Goal: Task Accomplishment & Management: Use online tool/utility

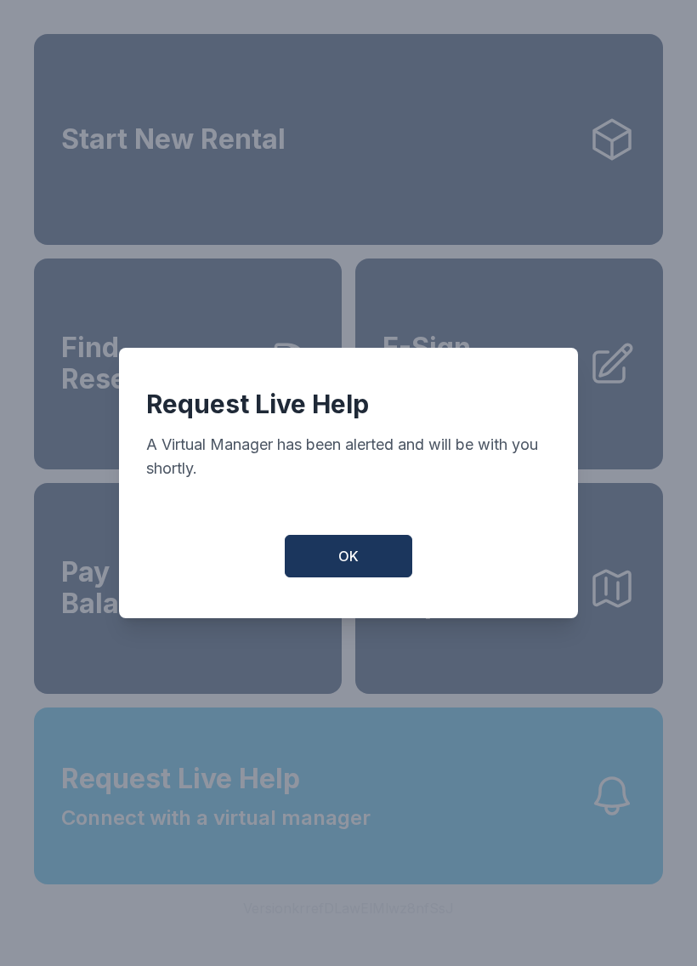
click at [353, 557] on span "OK" at bounding box center [348, 556] width 20 height 20
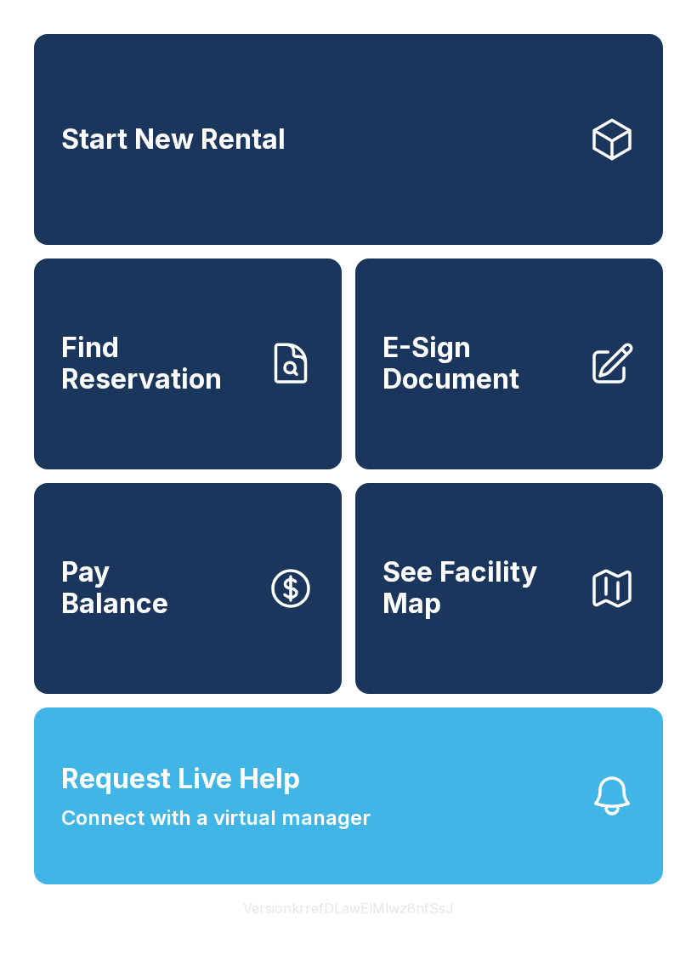
click at [486, 376] on span "E-Sign Document" at bounding box center [479, 363] width 192 height 62
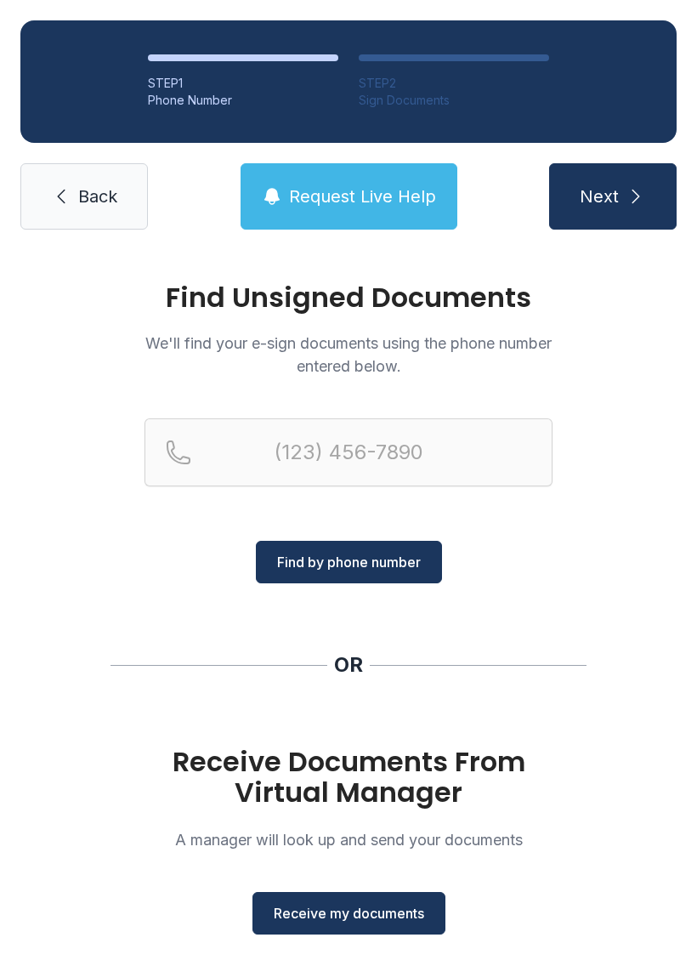
click at [364, 902] on button "Receive my documents" at bounding box center [349, 913] width 193 height 43
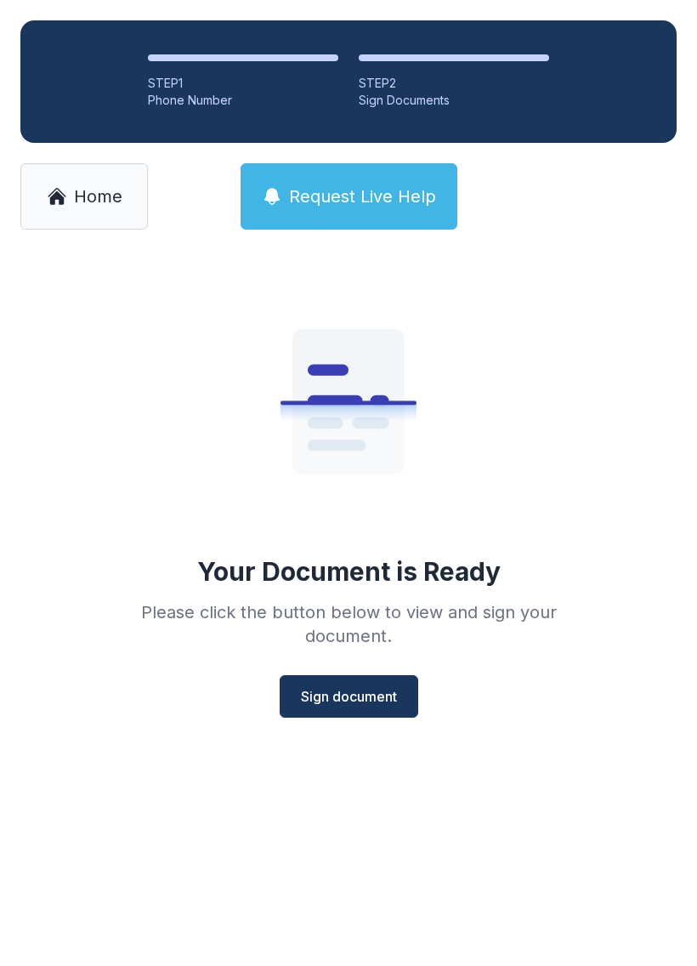
click at [354, 700] on span "Sign document" at bounding box center [349, 696] width 96 height 20
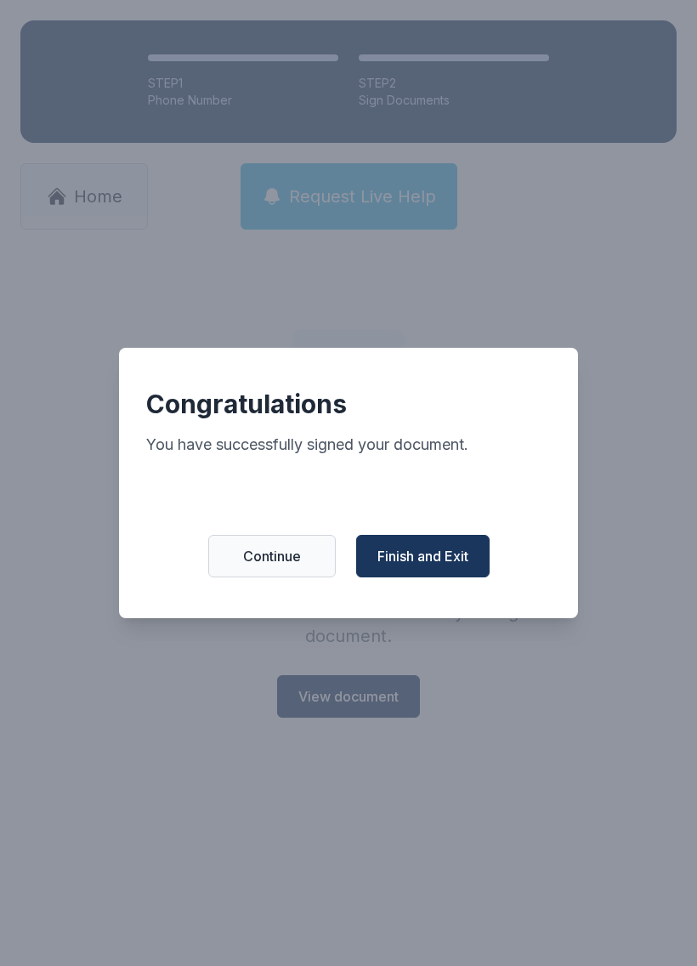
click at [443, 562] on span "Finish and Exit" at bounding box center [422, 556] width 91 height 20
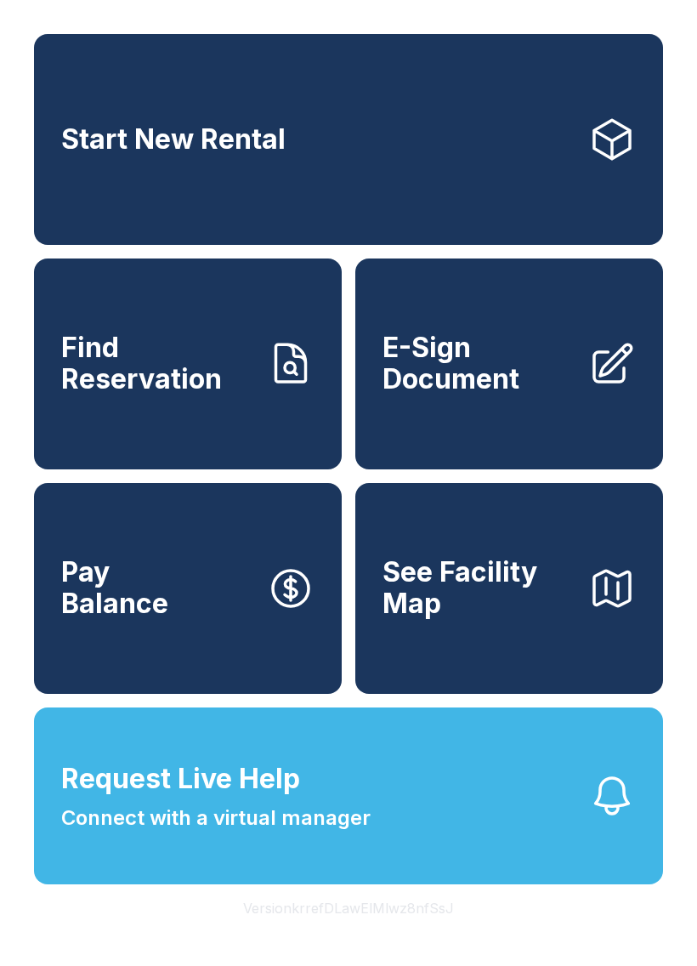
click at [338, 833] on span "Connect with a virtual manager" at bounding box center [215, 818] width 309 height 31
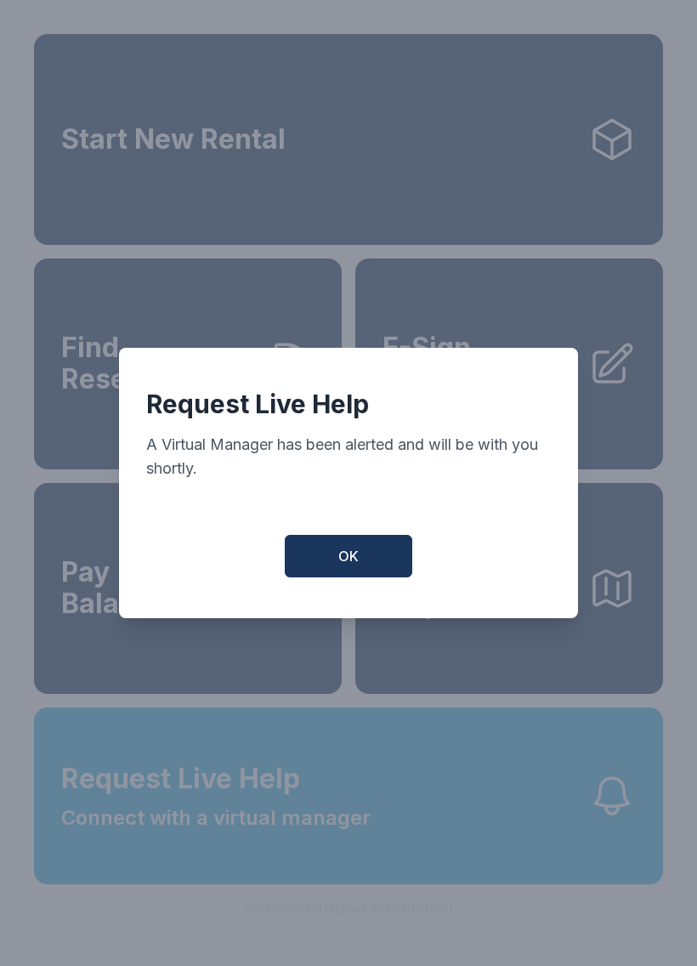
click at [345, 557] on span "OK" at bounding box center [348, 556] width 20 height 20
